Goal: Information Seeking & Learning: Find specific fact

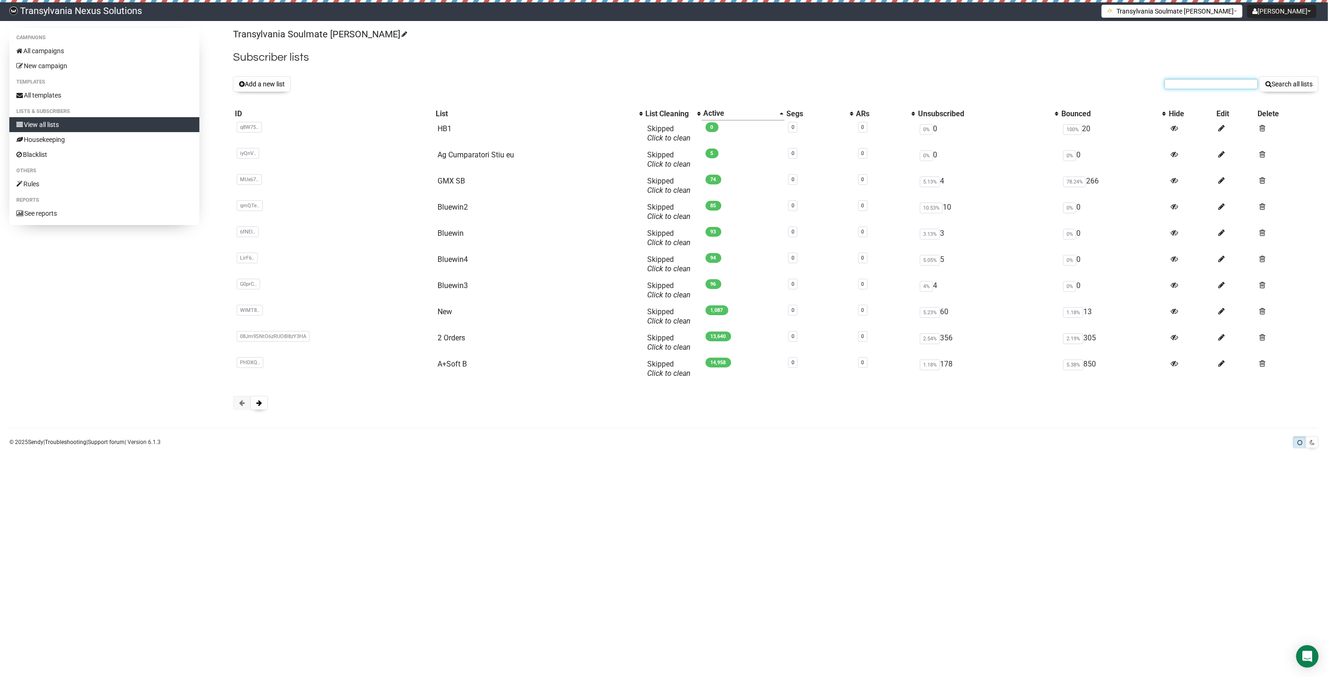
click at [1174, 81] on input "text" at bounding box center [1211, 84] width 93 height 10
paste input "matthias_dumke@web.de"
type input "matthias_dumke@web.de"
click at [1292, 85] on button "Search all lists" at bounding box center [1288, 84] width 59 height 16
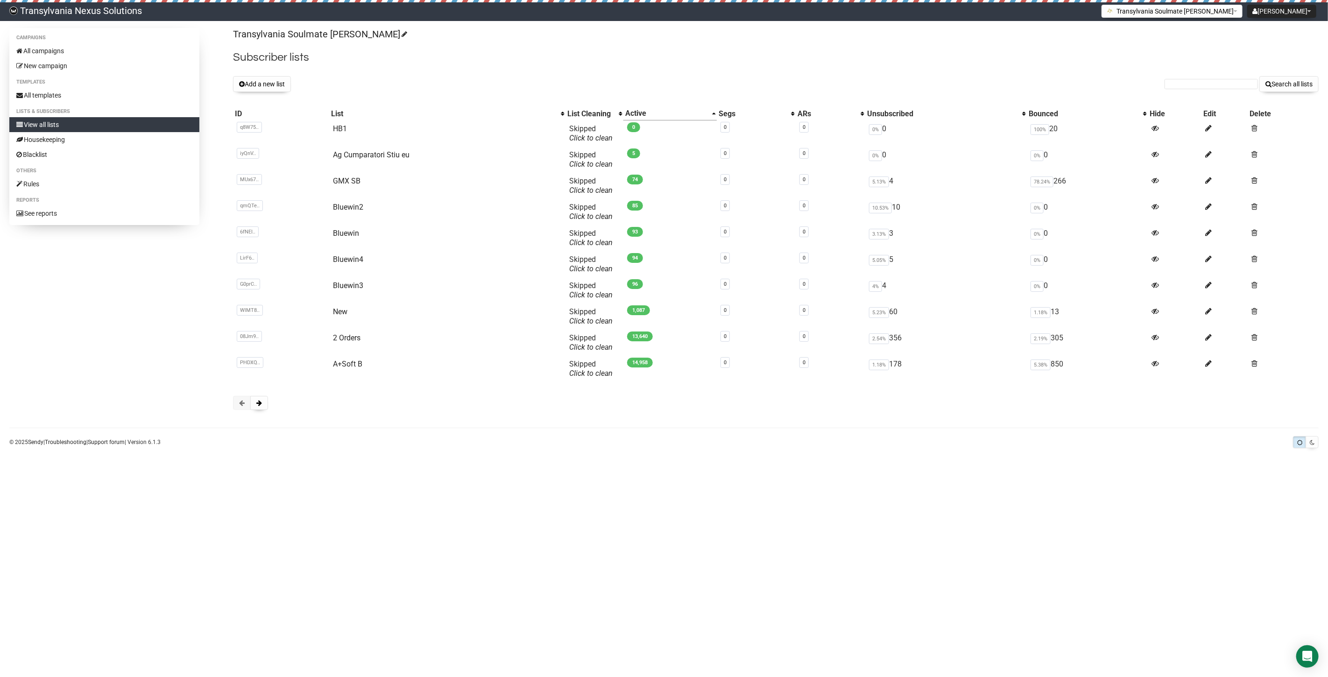
click at [1194, 72] on div "Transylvania Soulmate Decoder Subscriber lists Add a new list Search all lists …" at bounding box center [776, 223] width 1086 height 391
click at [1187, 87] on input "text" at bounding box center [1211, 84] width 93 height 10
paste input "mschaeppi81@gmail.com"
type input "mschaeppi81@gmail.com"
click at [1277, 82] on button "Search all lists" at bounding box center [1288, 84] width 59 height 16
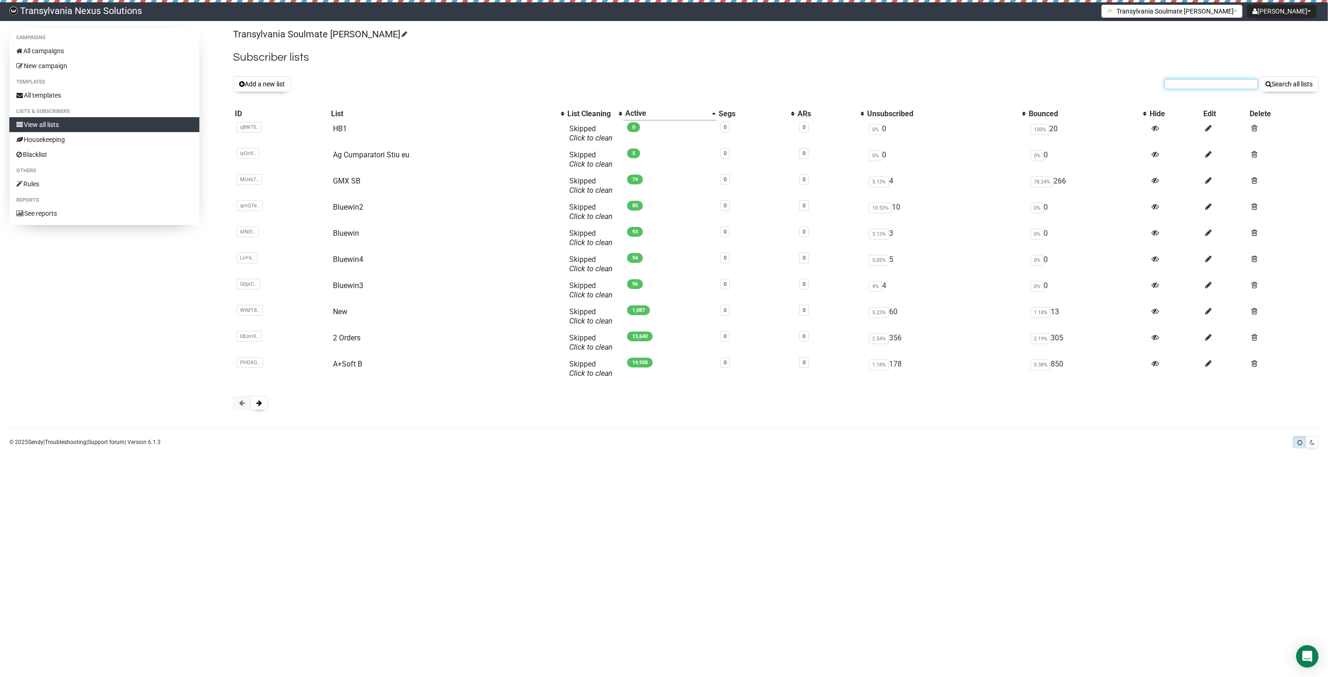
click at [1176, 86] on input "text" at bounding box center [1211, 84] width 93 height 10
paste input "[PERSON_NAME][EMAIL_ADDRESS][DOMAIN_NAME]"
type input "[PERSON_NAME][EMAIL_ADDRESS][DOMAIN_NAME]"
click at [1293, 82] on button "Search all lists" at bounding box center [1288, 84] width 59 height 16
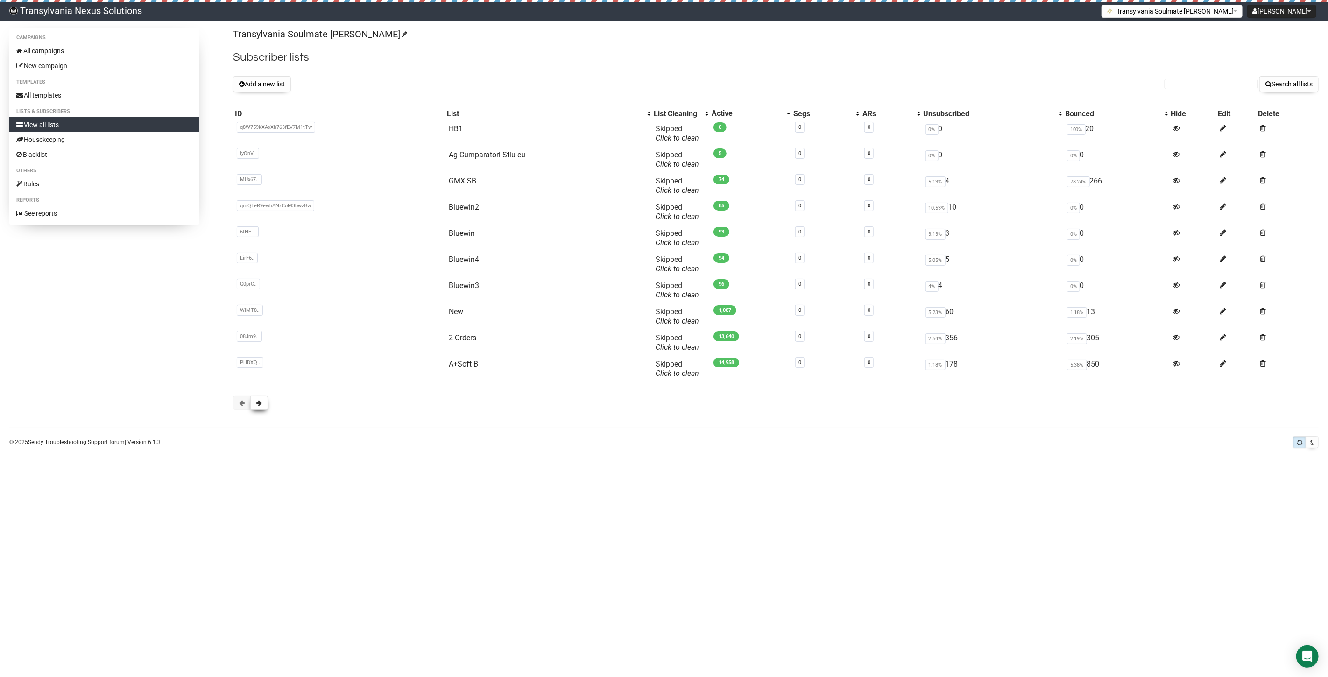
click at [256, 399] on button at bounding box center [259, 403] width 18 height 14
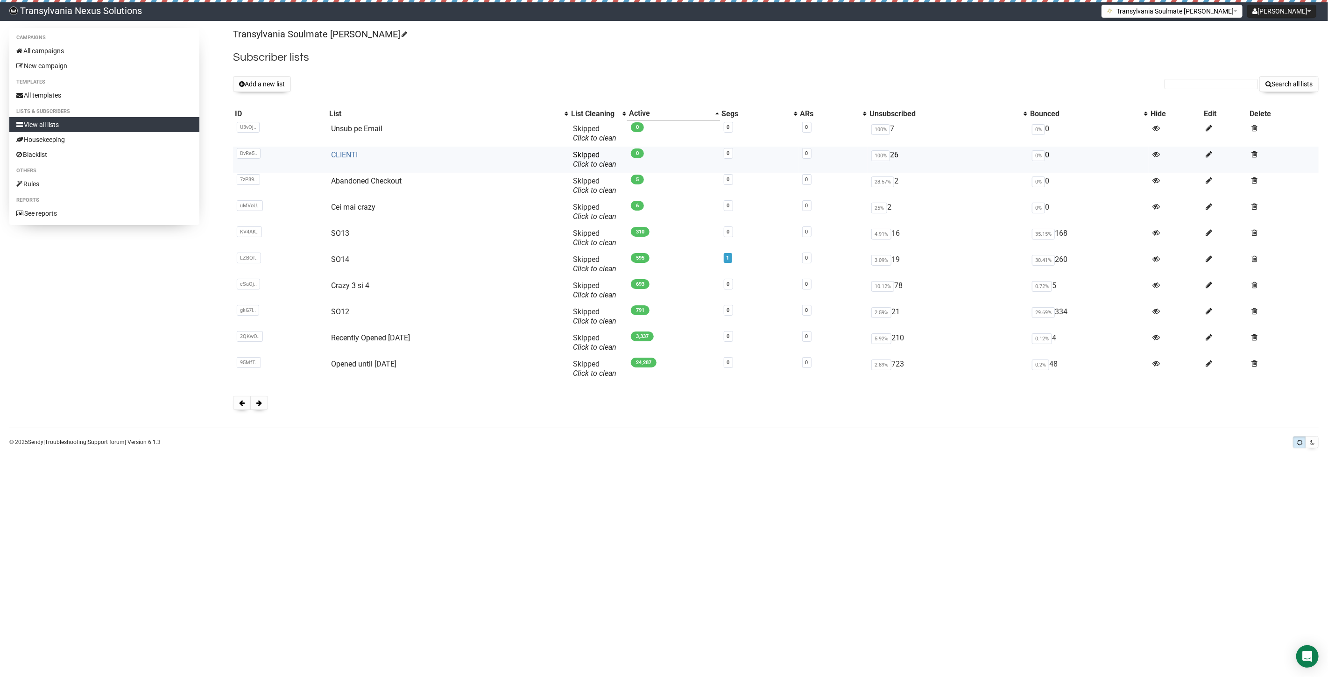
click at [339, 159] on link "CLIENTI" at bounding box center [344, 154] width 27 height 9
click at [1185, 91] on form "Search all lists" at bounding box center [1242, 84] width 154 height 16
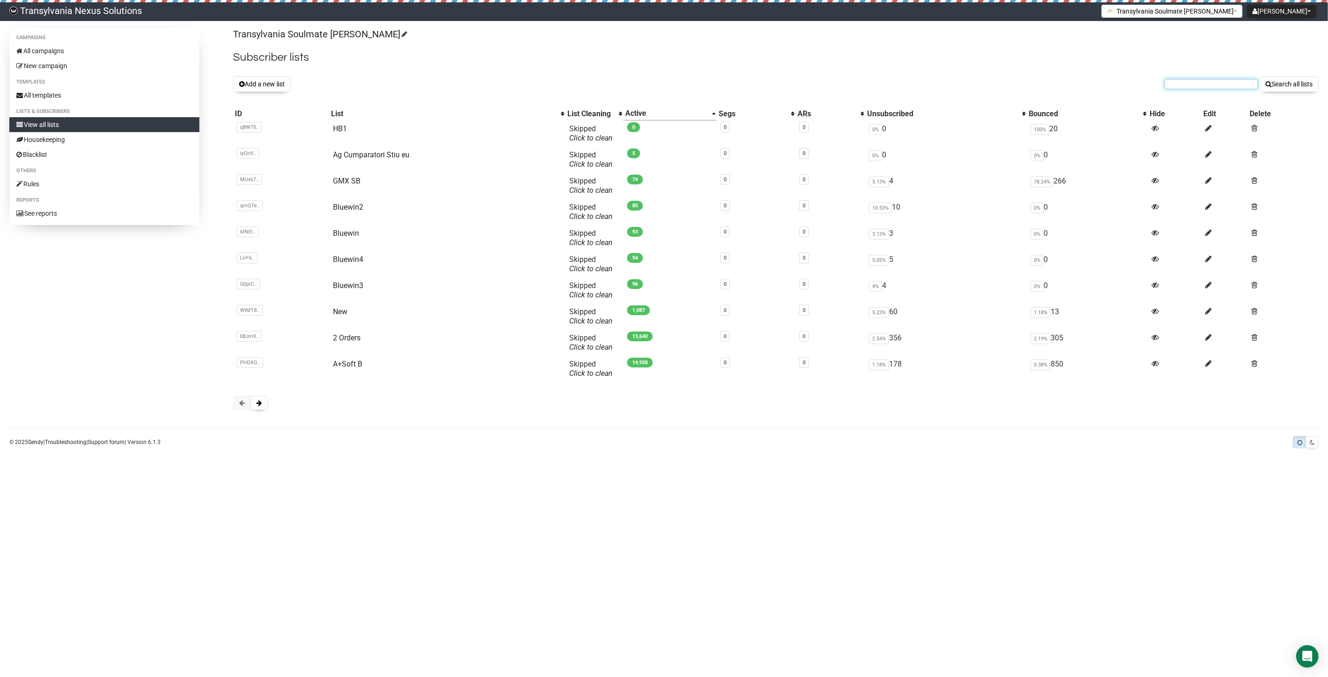
click at [1187, 81] on input "text" at bounding box center [1211, 84] width 93 height 10
paste input "Ines.kiewitz5@gmail.com"
type input "Ines.kiewitz5@gmail.com"
click at [1285, 85] on button "Search all lists" at bounding box center [1288, 84] width 59 height 16
click at [1212, 85] on input "text" at bounding box center [1211, 84] width 93 height 10
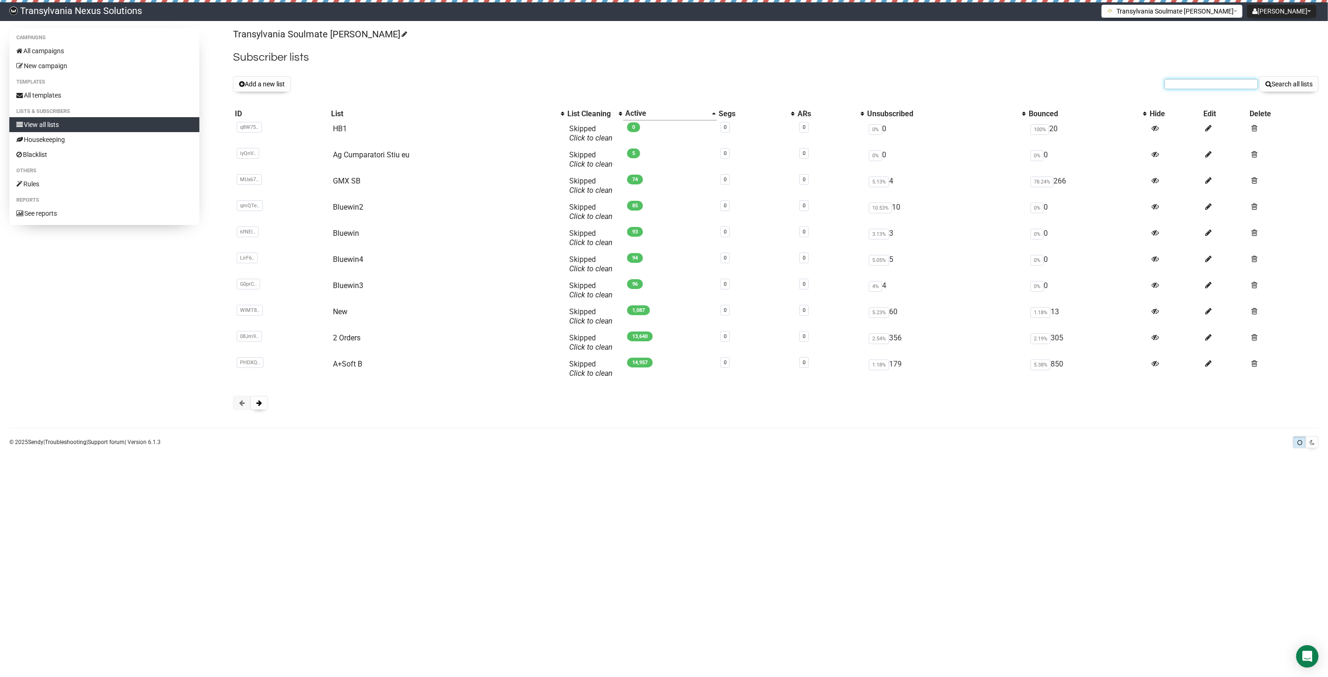
paste input "Ines.kiewitz5@gmail.com"
type input "Ines.kiewitz5@gmail.com"
drag, startPoint x: 1278, startPoint y: 82, endPoint x: 1274, endPoint y: 86, distance: 5.3
click at [1274, 86] on button "Search all lists" at bounding box center [1288, 84] width 59 height 16
paste input "[PERSON_NAME][EMAIL_ADDRESS][DOMAIN_NAME]"
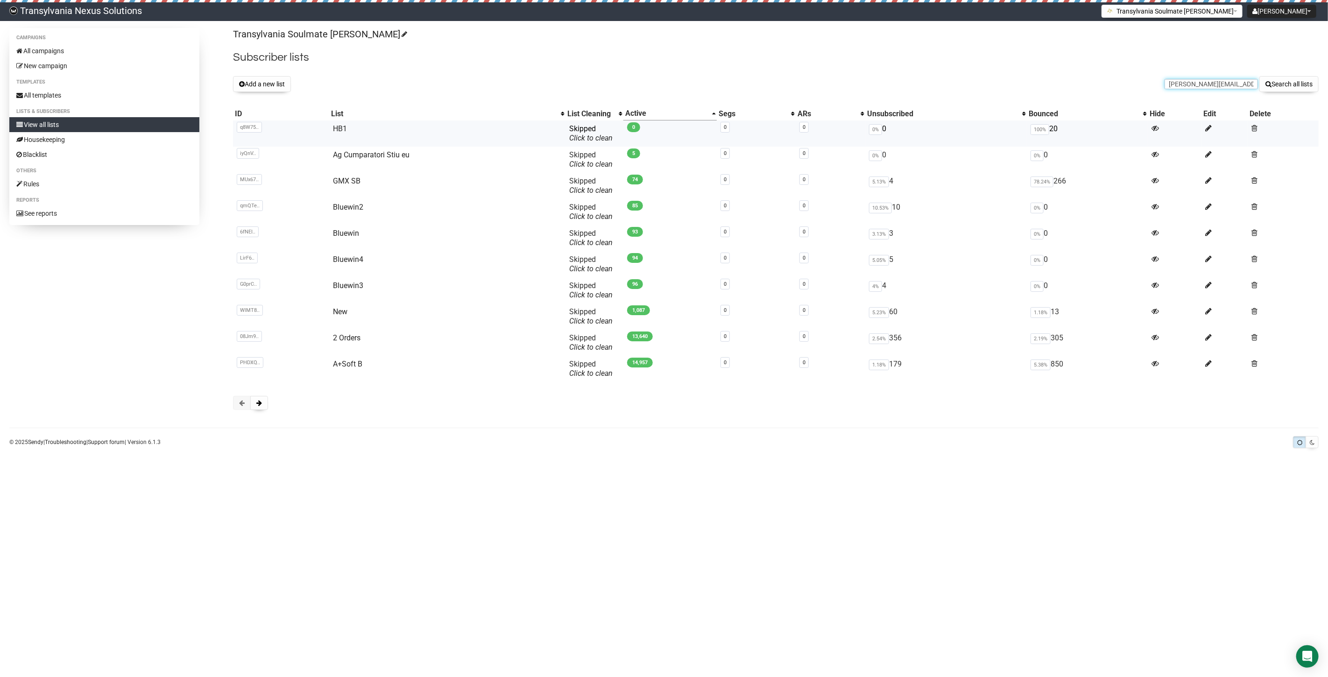
scroll to position [0, 3]
type input "[PERSON_NAME][EMAIL_ADDRESS][DOMAIN_NAME]"
click at [1296, 91] on button "Search all lists" at bounding box center [1288, 84] width 59 height 16
